Goal: Obtain resource: Download file/media

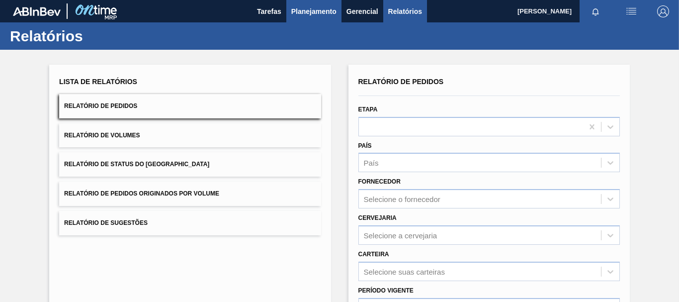
click at [300, 2] on button "Planejamento" at bounding box center [313, 11] width 55 height 22
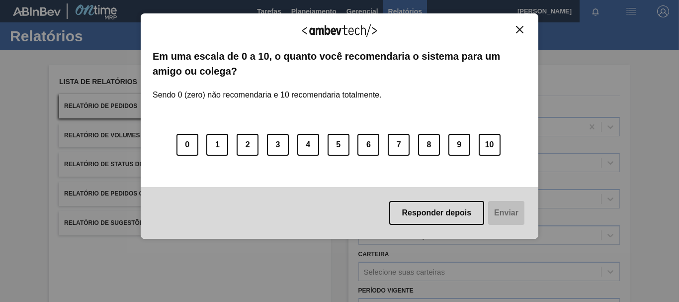
click at [520, 32] on img "Close" at bounding box center [519, 29] width 7 height 7
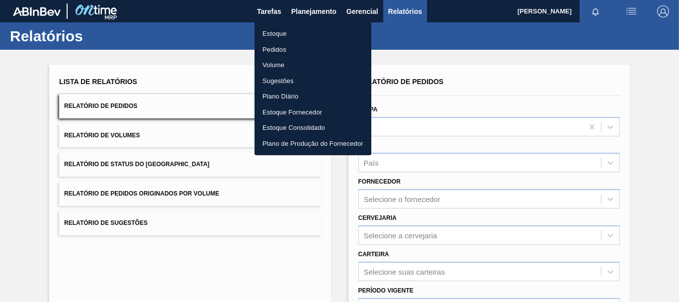
click at [251, 37] on div at bounding box center [339, 151] width 679 height 302
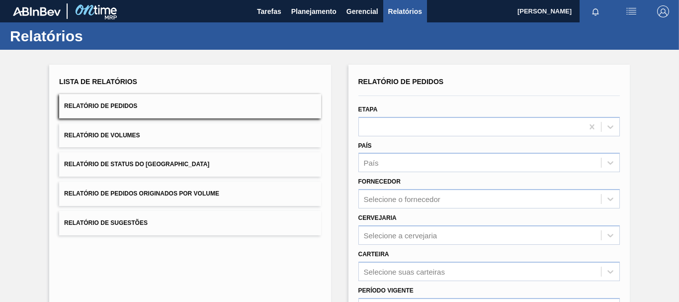
scroll to position [99, 0]
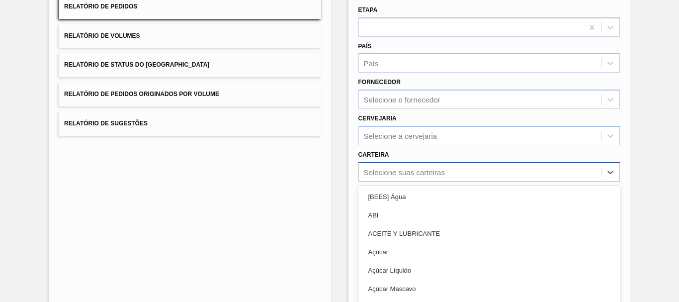
click at [383, 173] on div "option ABI focused, 2 of 101. 101 results available. Use Up and Down to choose …" at bounding box center [488, 171] width 261 height 19
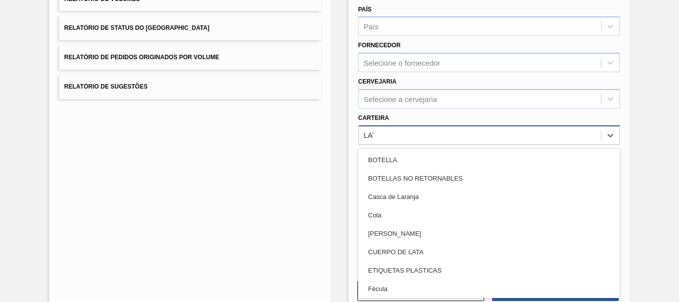
type input "LATA"
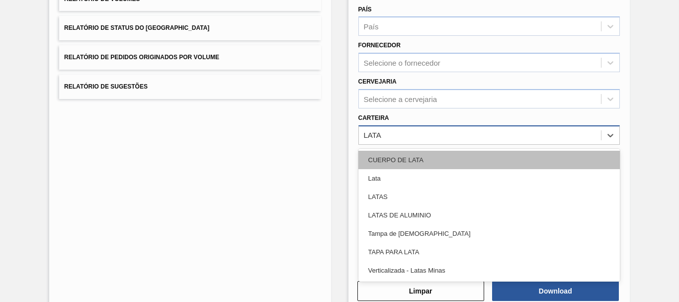
click at [377, 168] on div "CUERPO DE LATA" at bounding box center [488, 160] width 261 height 18
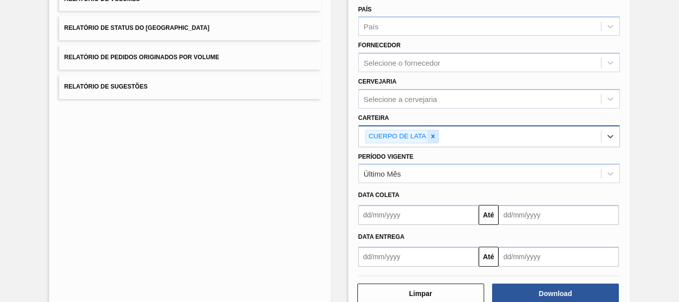
click at [428, 137] on div at bounding box center [432, 136] width 11 height 12
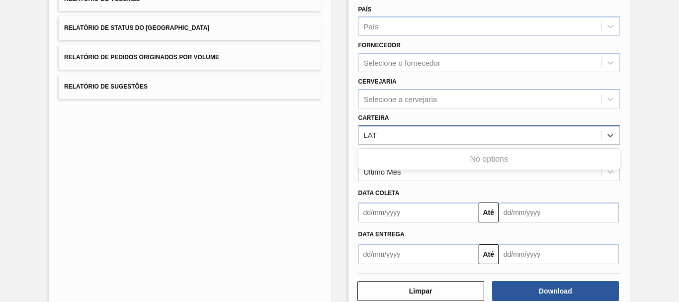
type input "LATA"
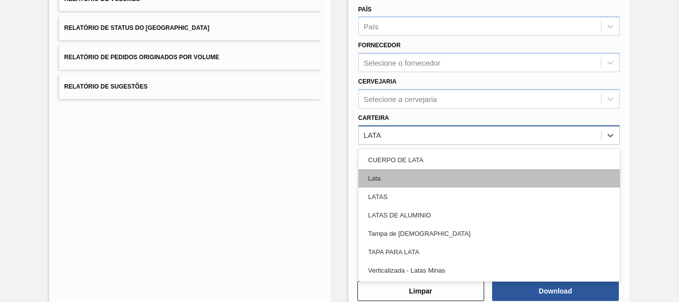
click at [419, 178] on div "Lata" at bounding box center [488, 178] width 261 height 18
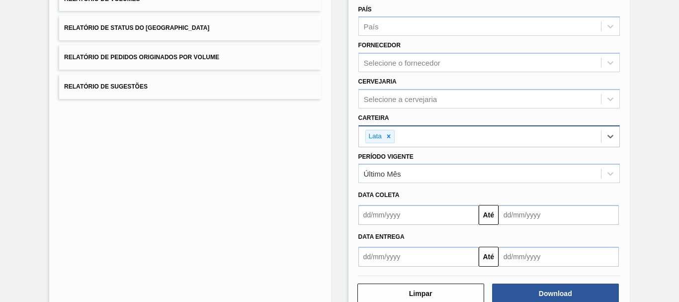
click at [419, 178] on div "Último Mês" at bounding box center [480, 173] width 242 height 14
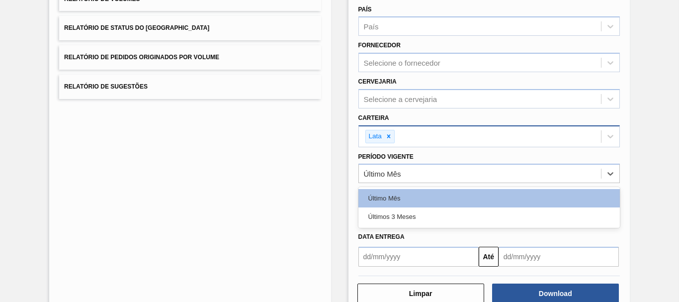
click at [419, 178] on div "Último Mês" at bounding box center [480, 173] width 242 height 14
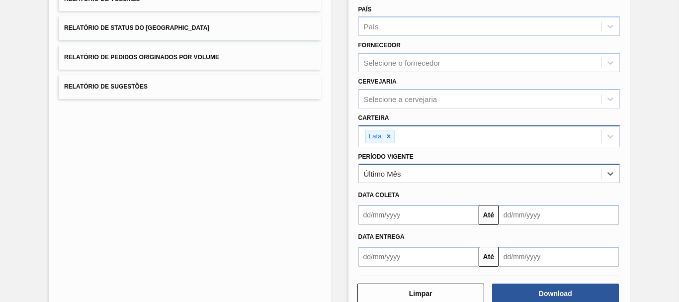
click at [419, 179] on div "Último Mês" at bounding box center [480, 173] width 242 height 14
click at [395, 226] on div "Data Entrega Até" at bounding box center [488, 246] width 269 height 42
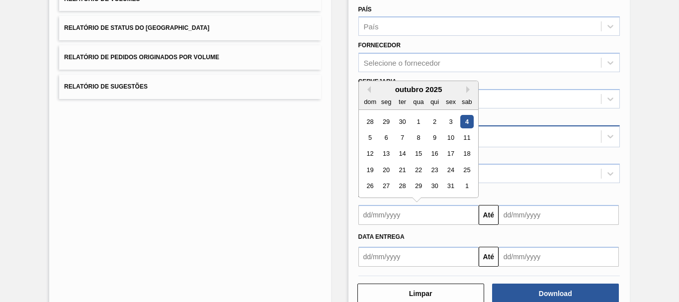
click at [395, 209] on input "text" at bounding box center [418, 215] width 120 height 20
click at [371, 90] on div "outubro 2025" at bounding box center [418, 89] width 119 height 8
click at [364, 86] on button "Previous Month" at bounding box center [367, 89] width 7 height 7
click at [387, 148] on div "15" at bounding box center [385, 153] width 13 height 13
type input "[DATE]"
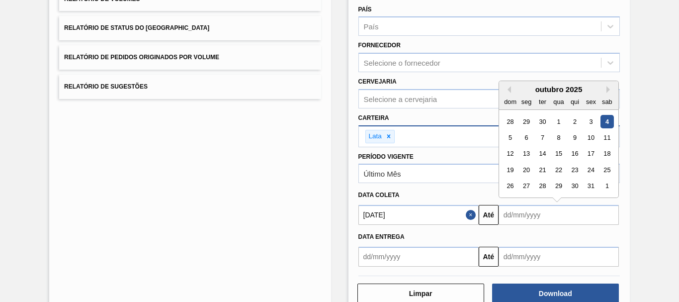
click at [553, 210] on input "text" at bounding box center [558, 215] width 120 height 20
click at [601, 192] on div "1" at bounding box center [606, 185] width 13 height 13
type input "[DATE]"
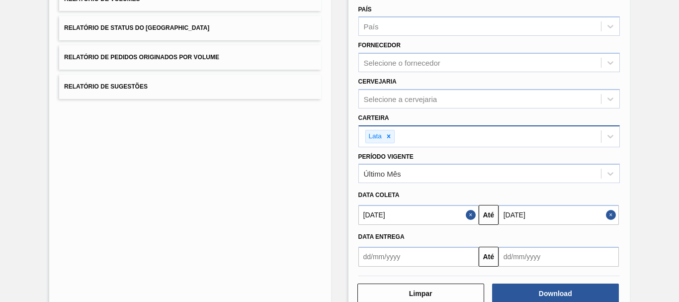
click at [529, 282] on div "Download" at bounding box center [556, 293] width 135 height 22
click at [531, 287] on button "Download" at bounding box center [555, 293] width 127 height 20
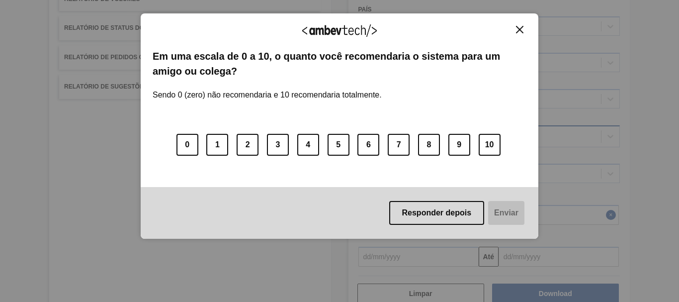
click at [520, 34] on div "Agradecemos seu feedback!" at bounding box center [340, 36] width 374 height 23
click at [517, 34] on div "Agradecemos seu feedback!" at bounding box center [340, 36] width 374 height 23
click at [518, 31] on img "Close" at bounding box center [519, 29] width 7 height 7
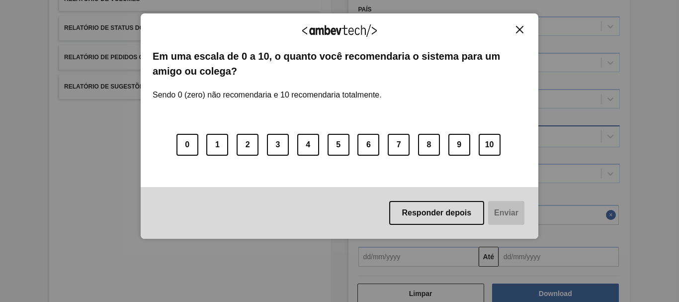
click at [516, 31] on img "Close" at bounding box center [519, 29] width 7 height 7
